Goal: Transaction & Acquisition: Subscribe to service/newsletter

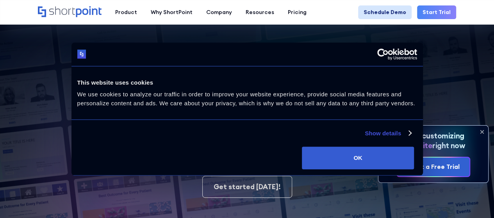
scroll to position [53, 0]
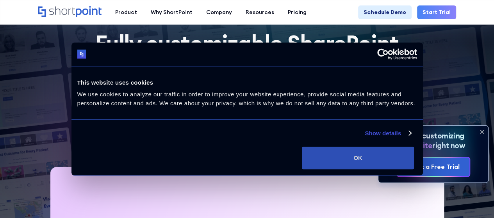
click at [411, 155] on button "OK" at bounding box center [358, 158] width 112 height 23
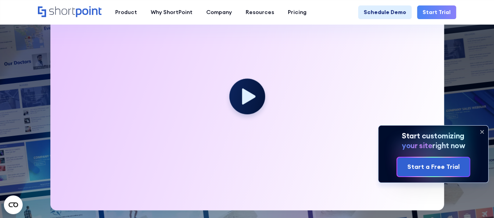
scroll to position [0, 0]
click at [247, 101] on icon at bounding box center [248, 96] width 15 height 18
click at [241, 95] on icon at bounding box center [248, 96] width 15 height 18
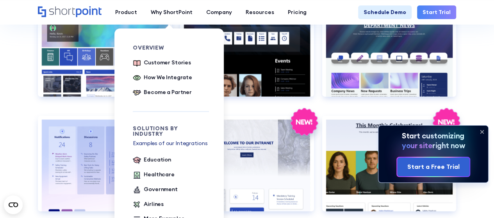
scroll to position [1196, 0]
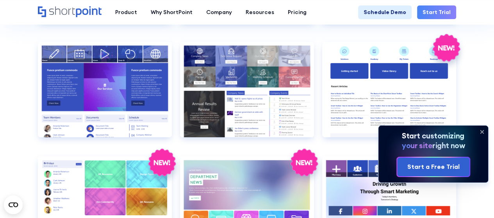
scroll to position [1412, 0]
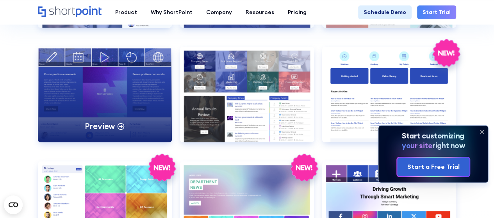
click at [117, 99] on div "Preview" at bounding box center [105, 95] width 134 height 96
